Goal: Information Seeking & Learning: Compare options

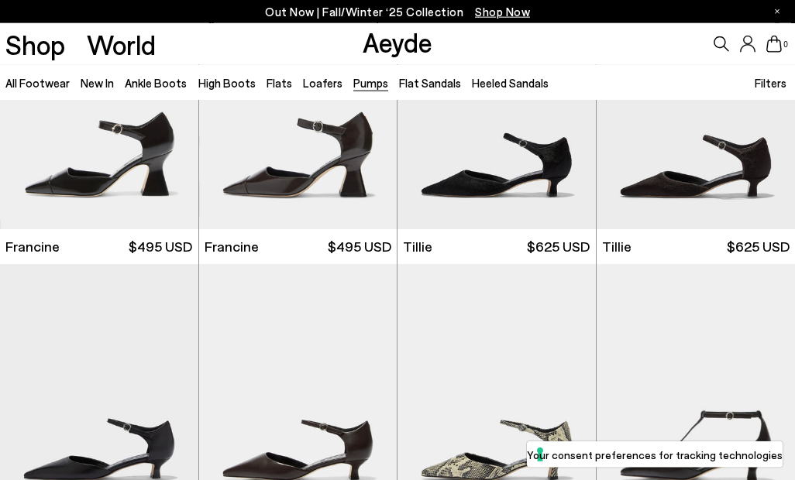
scroll to position [121, 0]
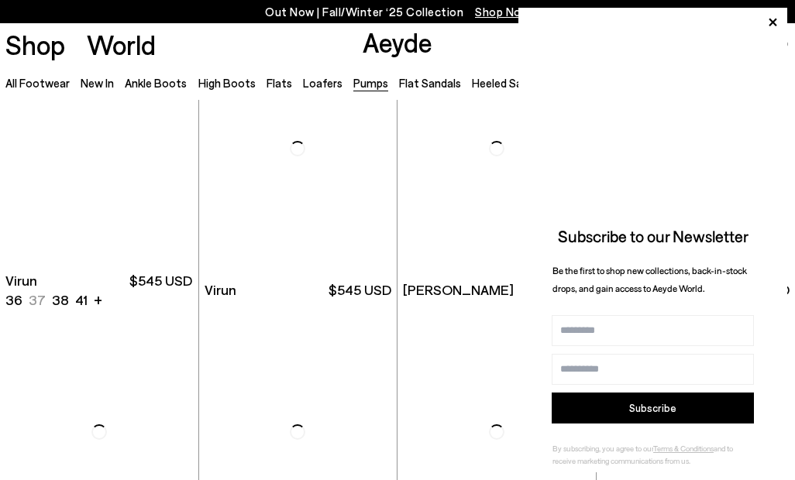
scroll to position [1255, 0]
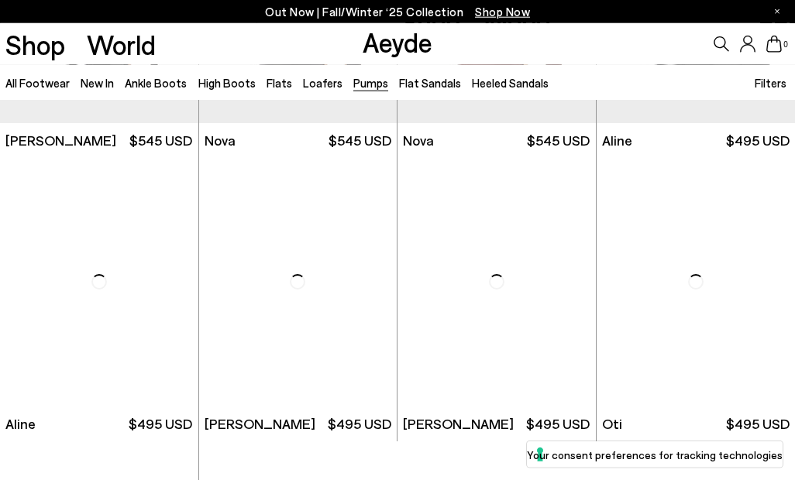
scroll to position [4770, 0]
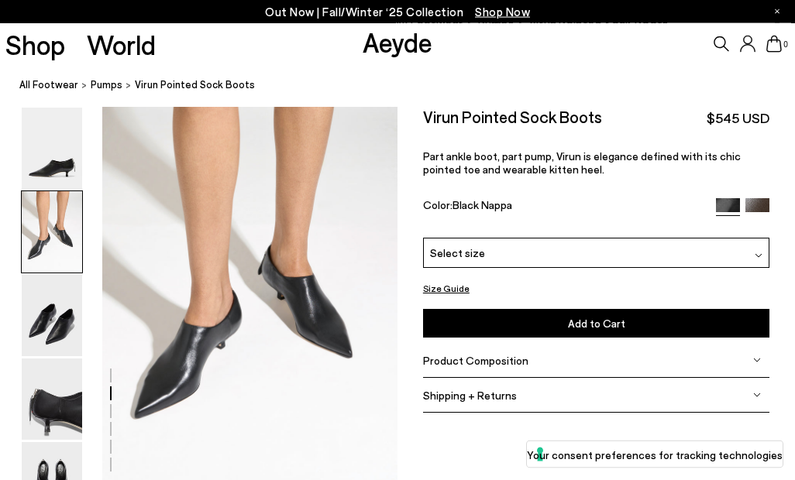
scroll to position [396, 0]
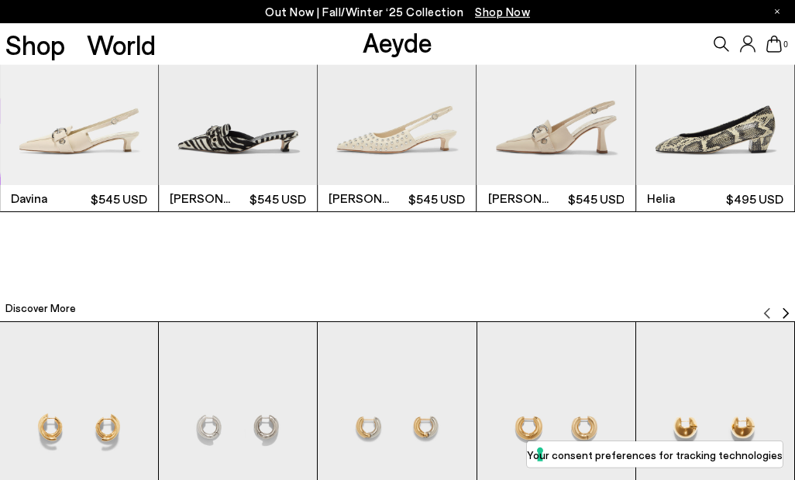
scroll to position [2615, 0]
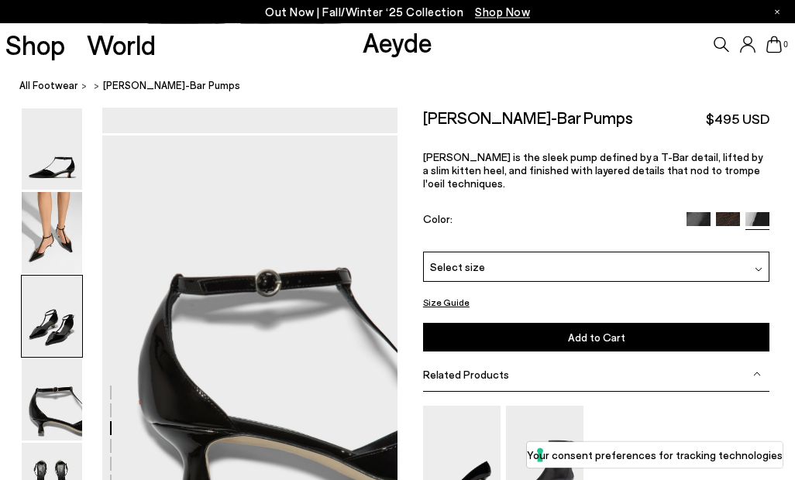
scroll to position [1187, 0]
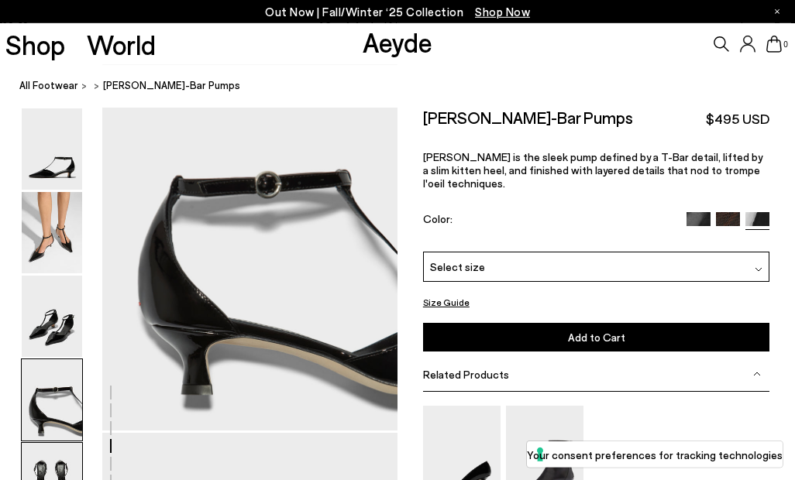
click at [57, 321] on img at bounding box center [52, 316] width 60 height 81
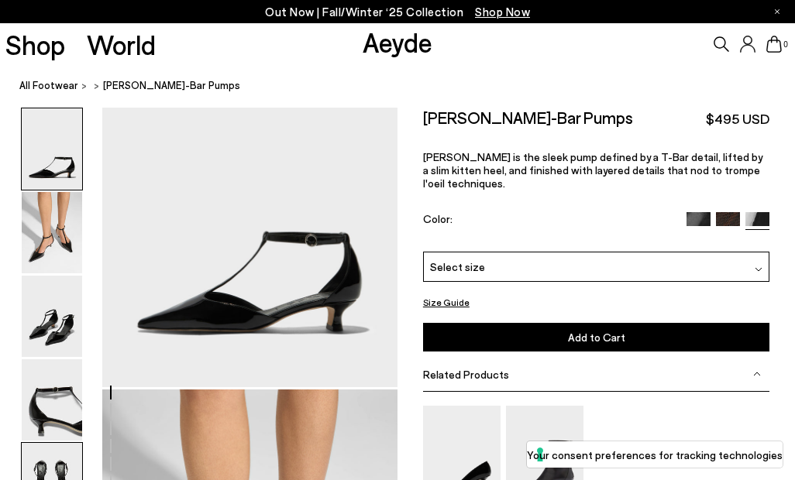
scroll to position [0, 0]
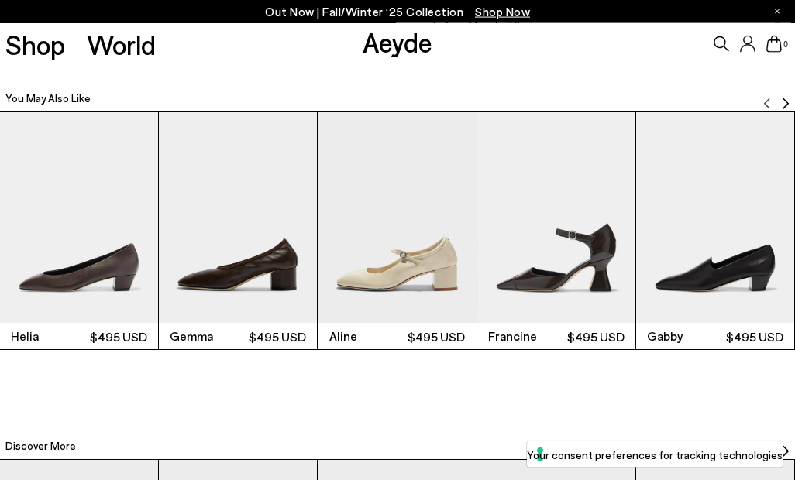
scroll to position [2457, 0]
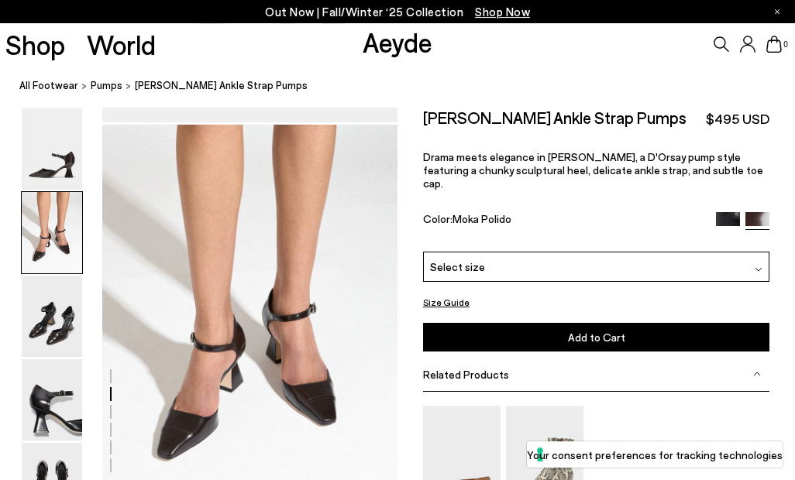
scroll to position [396, 0]
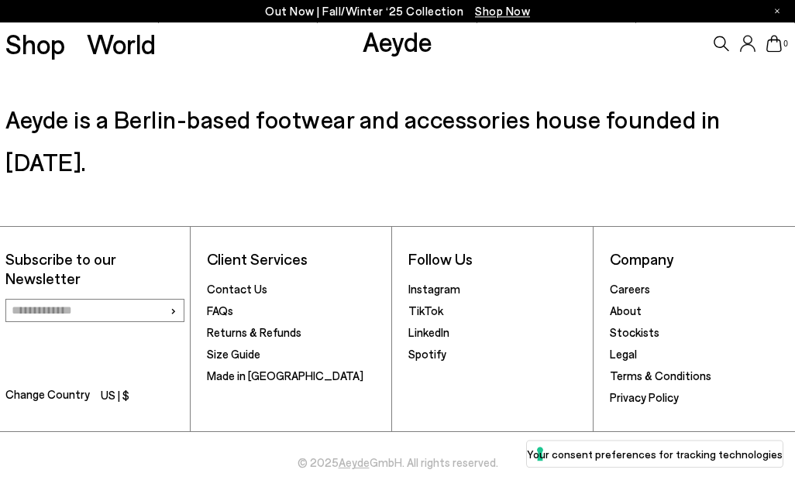
scroll to position [3469, 0]
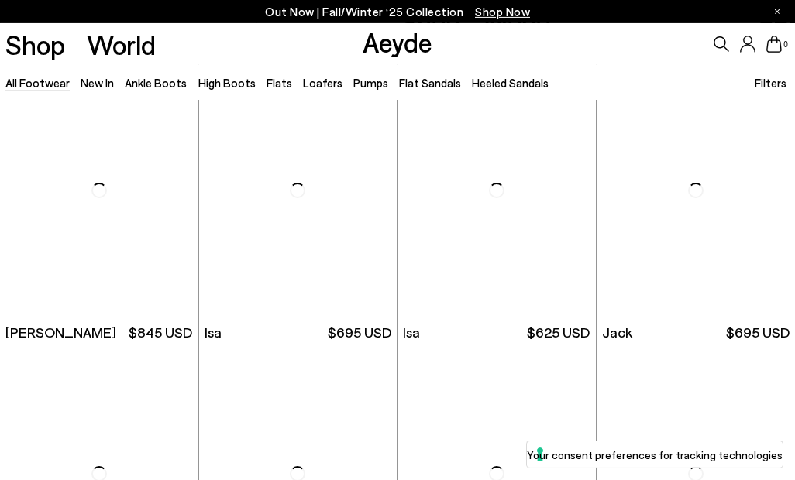
scroll to position [6857, 0]
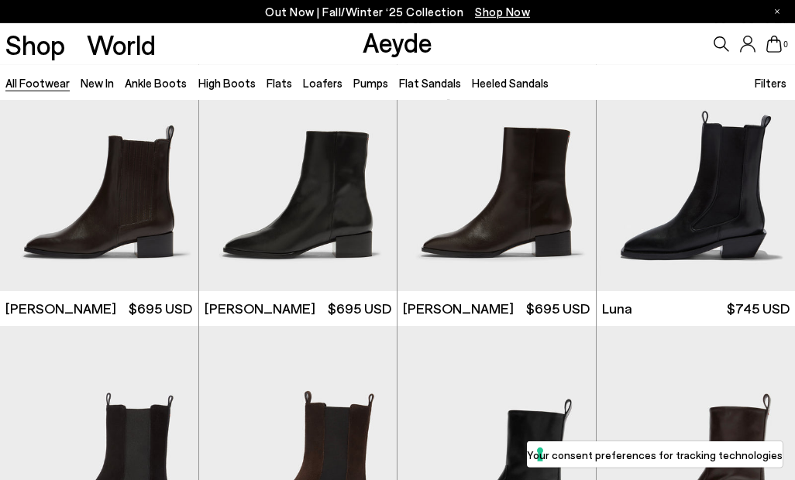
scroll to position [8008, 0]
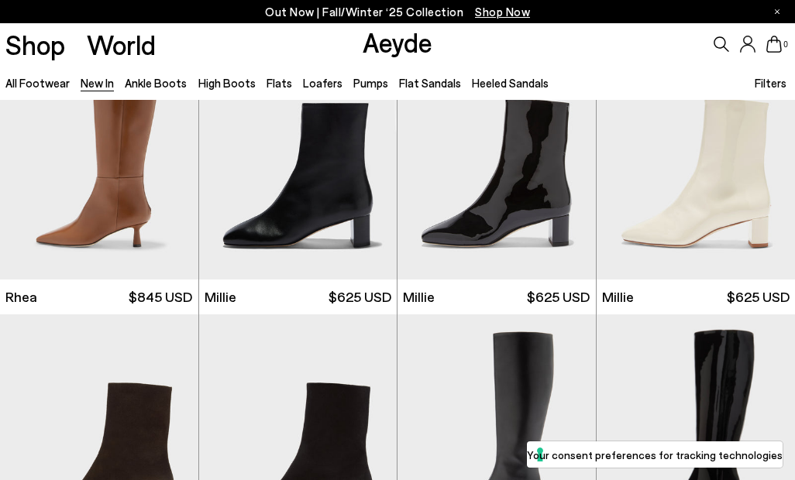
scroll to position [2341, 0]
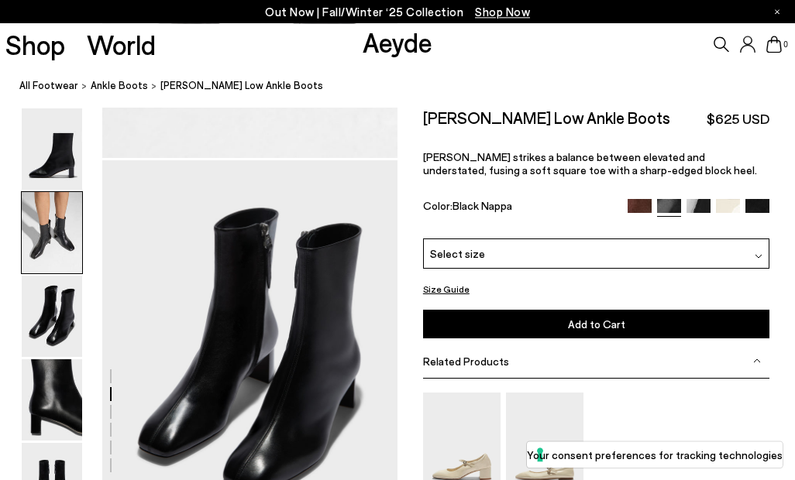
scroll to position [792, 0]
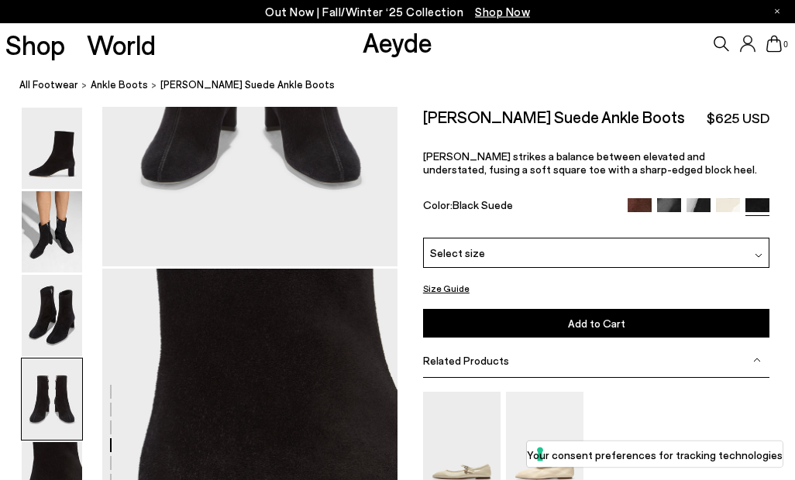
scroll to position [1428, 0]
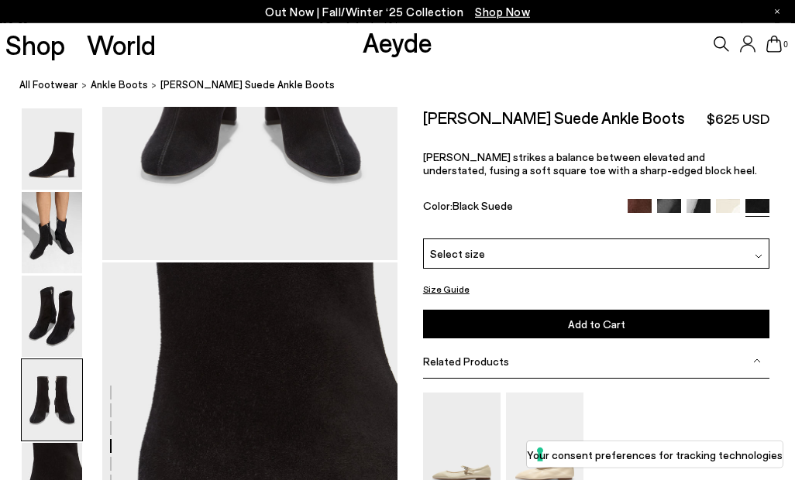
click at [668, 164] on p "[PERSON_NAME] strikes a balance between elevated and understated, fusing a soft…" at bounding box center [596, 163] width 346 height 26
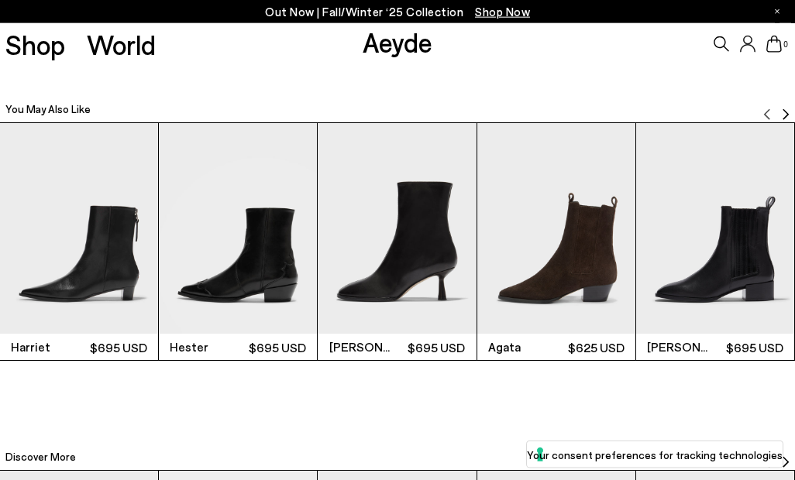
scroll to position [2441, 0]
